Goal: Navigation & Orientation: Go to known website

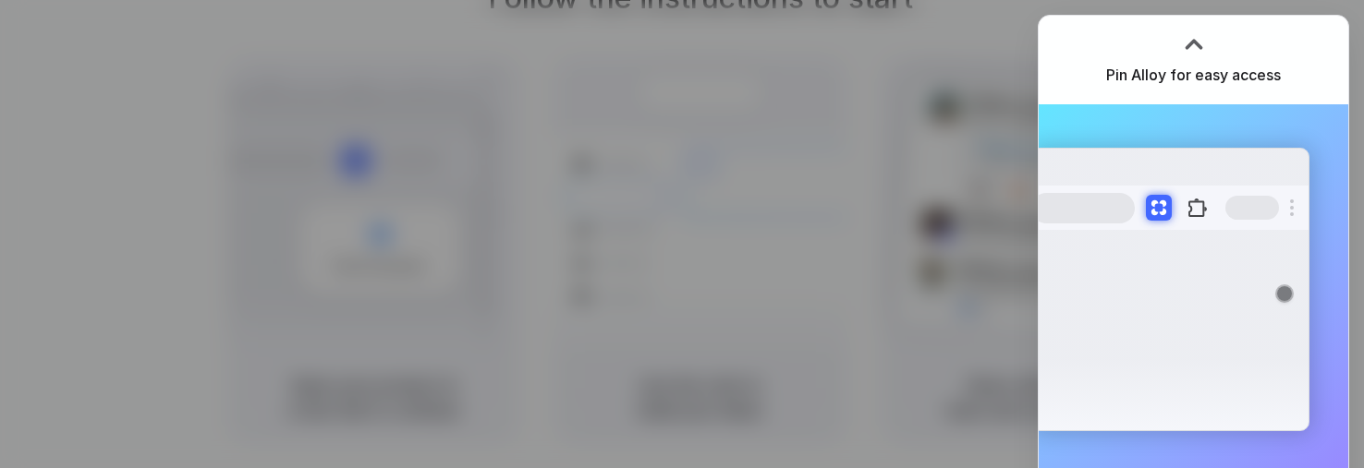
click at [1173, 293] on div "Extensions Alloy · AI Prototyping for..." at bounding box center [1169, 290] width 279 height 284
click at [778, 186] on div at bounding box center [682, 234] width 1364 height 468
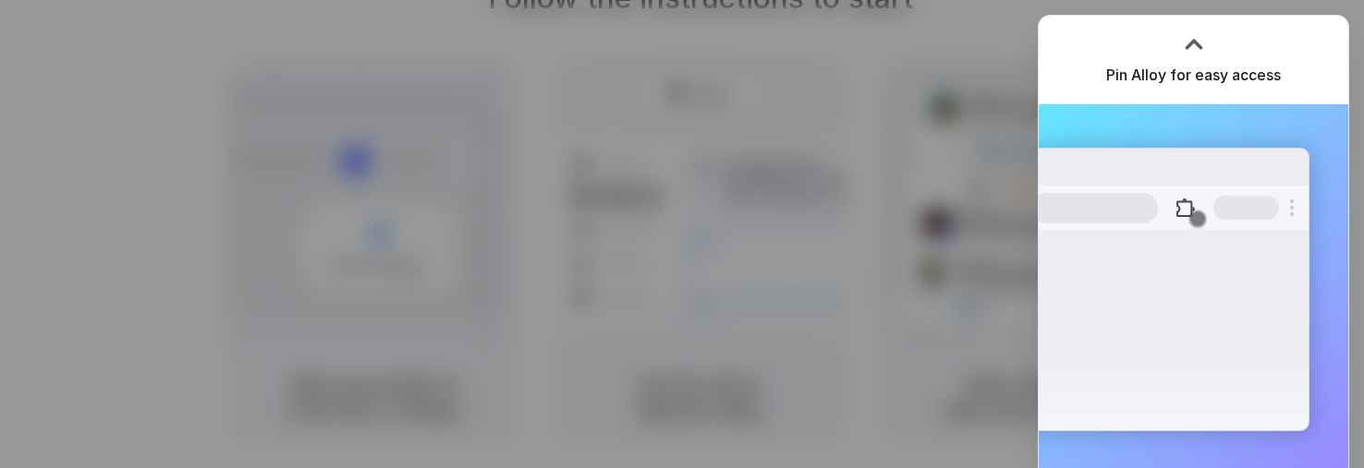
click at [1192, 33] on div at bounding box center [1194, 44] width 28 height 28
click at [1190, 41] on div at bounding box center [1194, 44] width 28 height 28
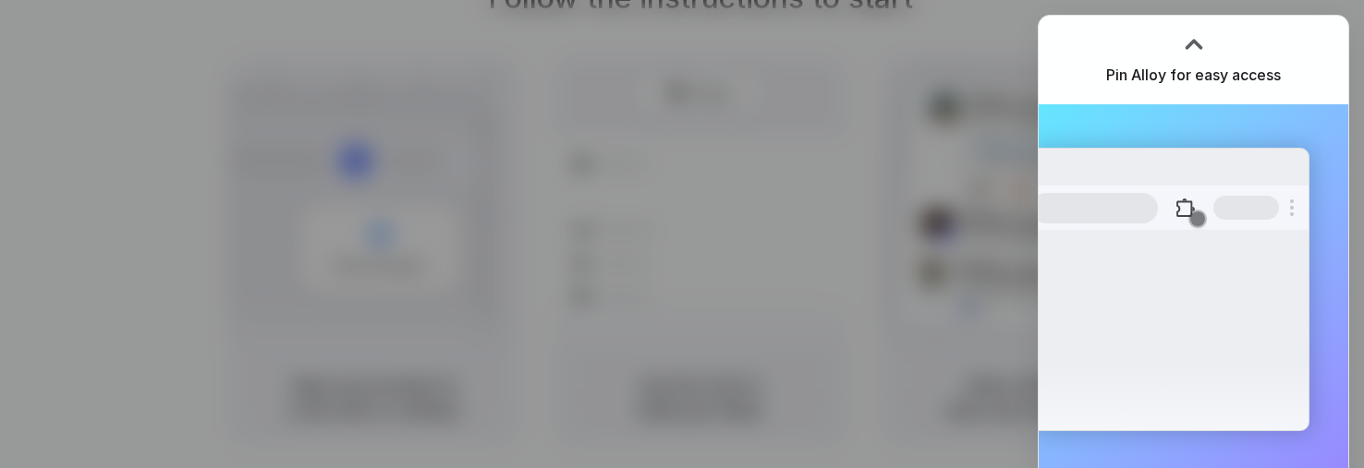
click at [1195, 38] on div at bounding box center [1194, 44] width 28 height 28
click at [791, 170] on div at bounding box center [682, 234] width 1364 height 468
click at [682, 235] on div at bounding box center [682, 235] width 0 height 0
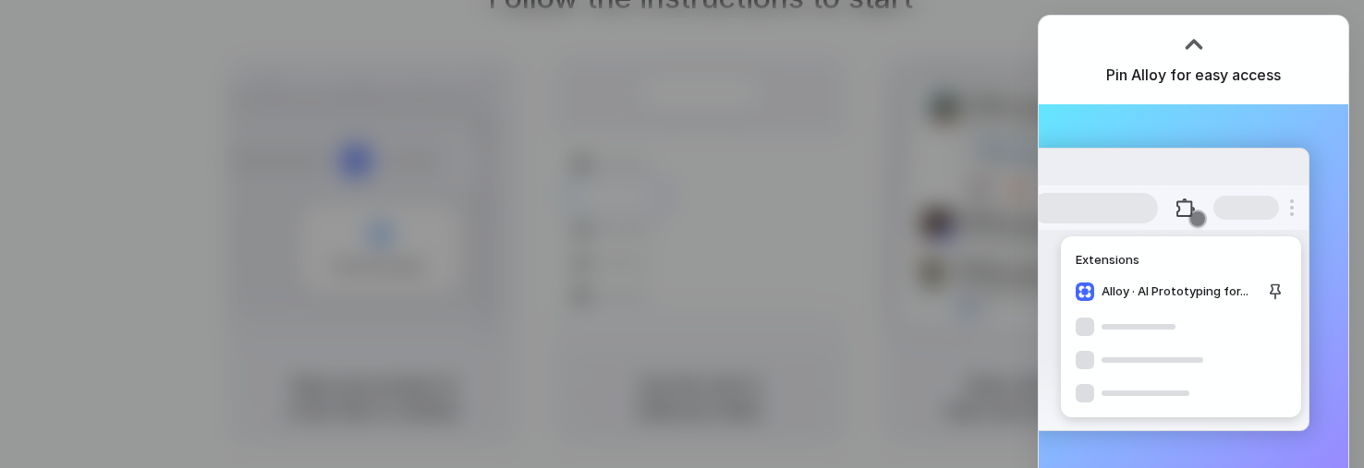
click at [682, 235] on div at bounding box center [682, 235] width 0 height 0
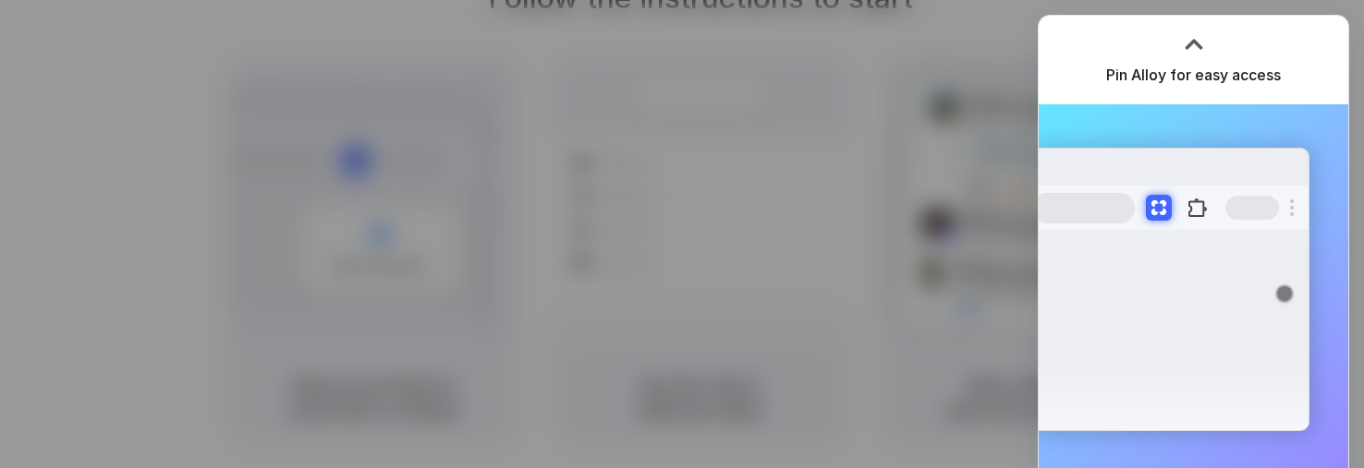
click at [682, 235] on div at bounding box center [682, 235] width 0 height 0
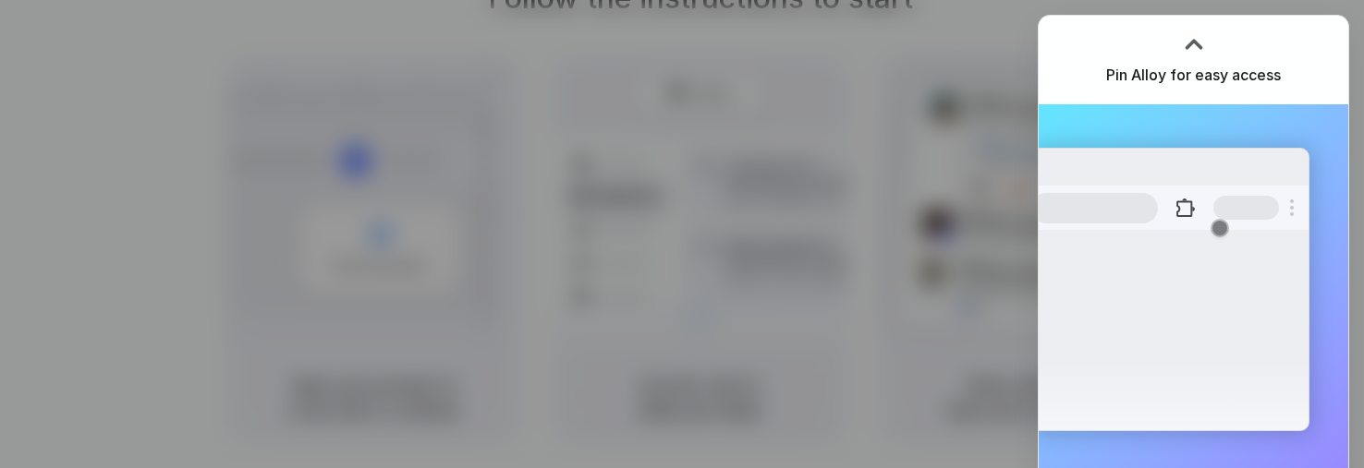
click at [682, 235] on div at bounding box center [682, 235] width 0 height 0
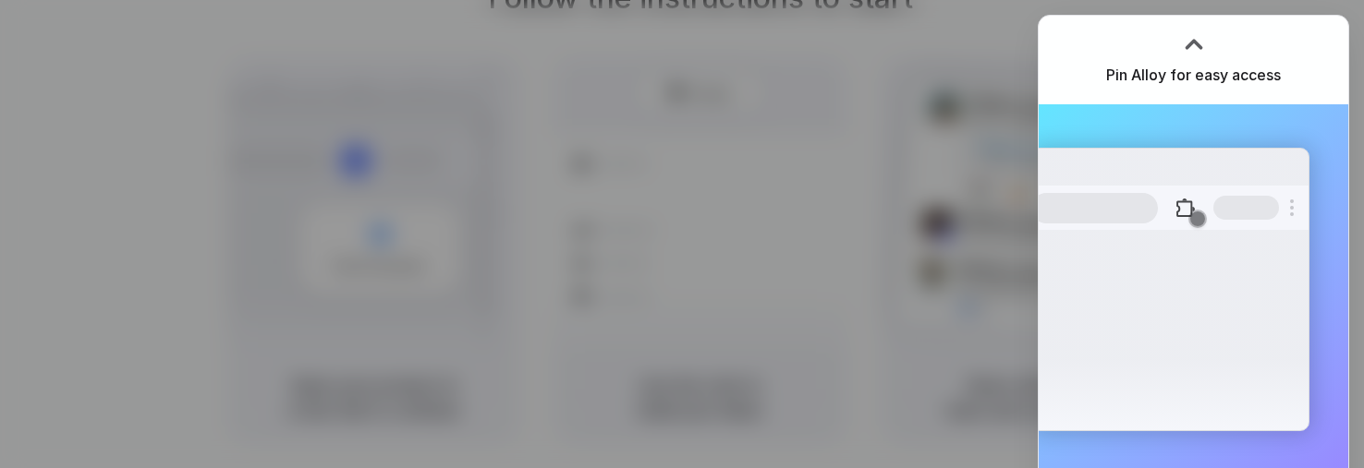
drag, startPoint x: 1136, startPoint y: 135, endPoint x: 1268, endPoint y: 167, distance: 135.1
click at [682, 235] on div at bounding box center [682, 235] width 0 height 0
